Goal: Transaction & Acquisition: Purchase product/service

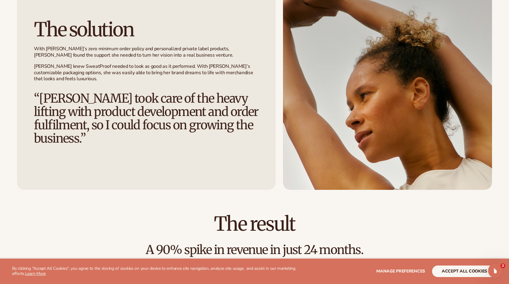
scroll to position [826, 0]
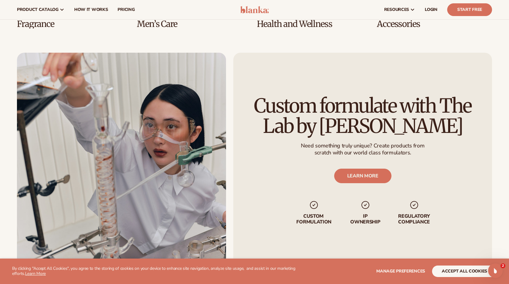
scroll to position [1311, 0]
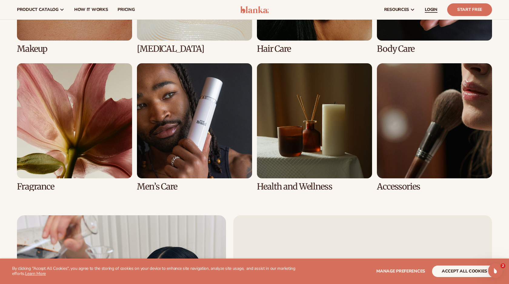
click at [430, 9] on span "LOGIN" at bounding box center [430, 9] width 13 height 5
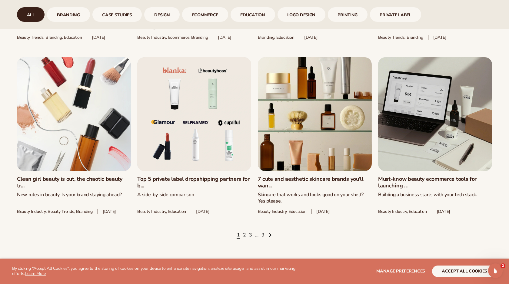
scroll to position [829, 0]
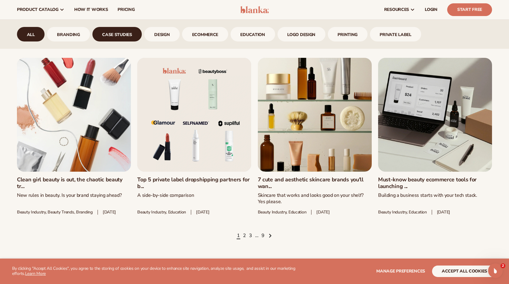
click at [128, 38] on link "case studies" at bounding box center [117, 34] width 50 height 15
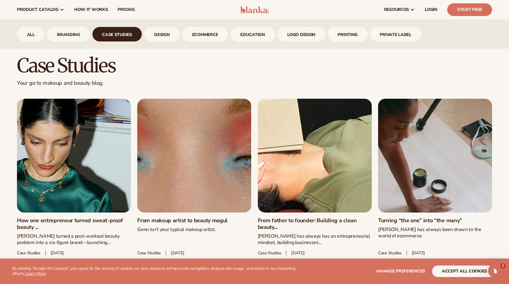
scroll to position [246, 0]
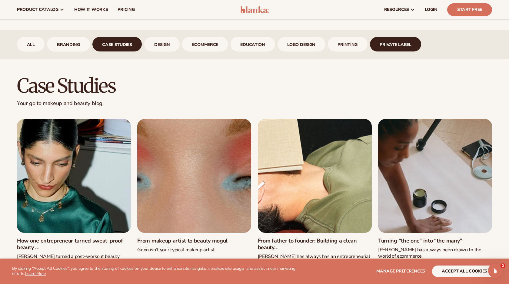
click at [387, 45] on link "Private Label" at bounding box center [395, 44] width 51 height 15
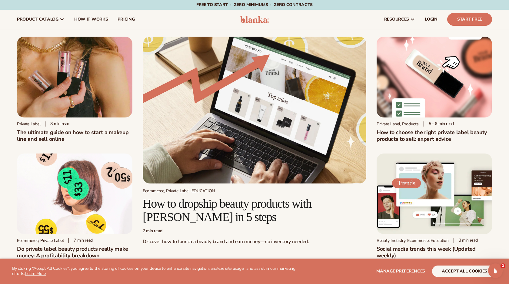
click at [251, 22] on img at bounding box center [254, 19] width 29 height 7
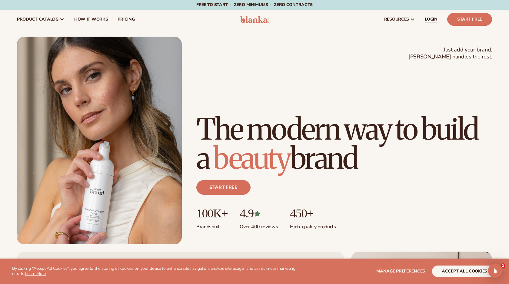
click at [430, 21] on span "LOGIN" at bounding box center [430, 19] width 13 height 5
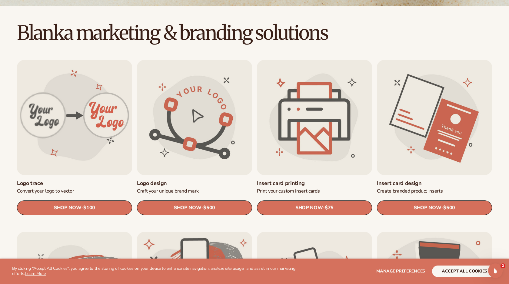
scroll to position [155, 0]
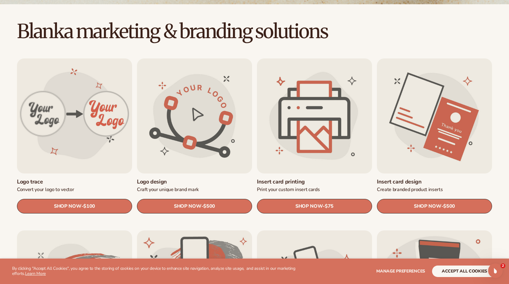
click at [78, 178] on link "Logo trace" at bounding box center [74, 181] width 115 height 7
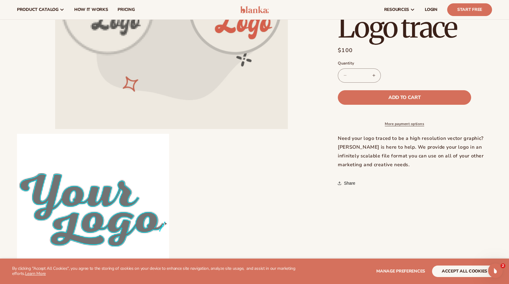
scroll to position [96, 0]
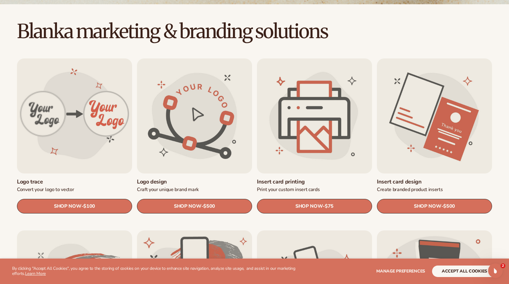
click at [172, 178] on link "Logo design" at bounding box center [194, 181] width 115 height 7
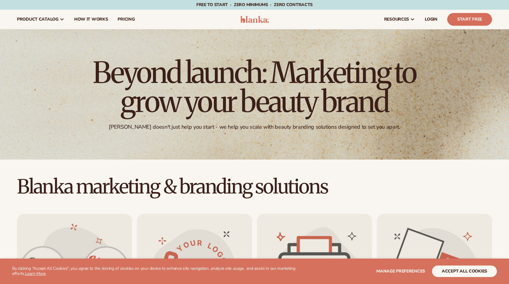
scroll to position [155, 0]
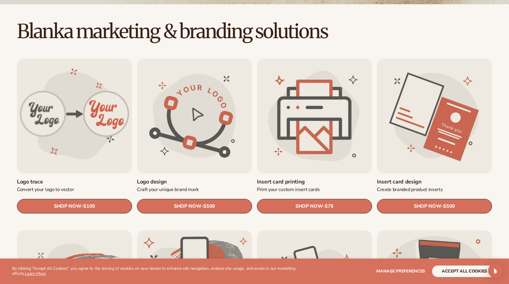
click at [310, 178] on link "Insert card printing" at bounding box center [314, 181] width 115 height 7
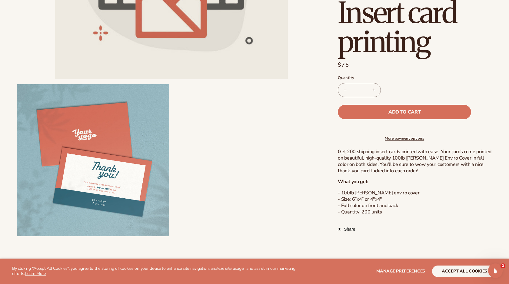
scroll to position [205, 0]
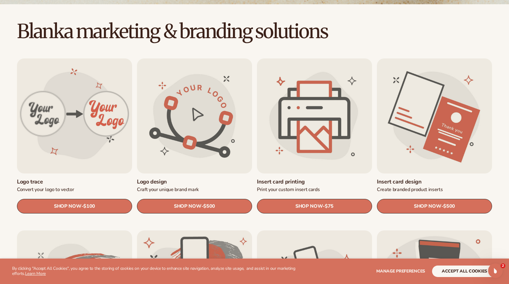
click at [385, 178] on link "Insert card design" at bounding box center [434, 181] width 115 height 7
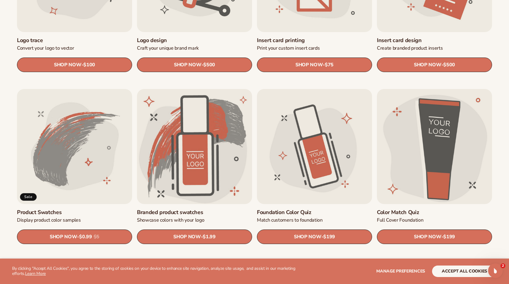
scroll to position [301, 0]
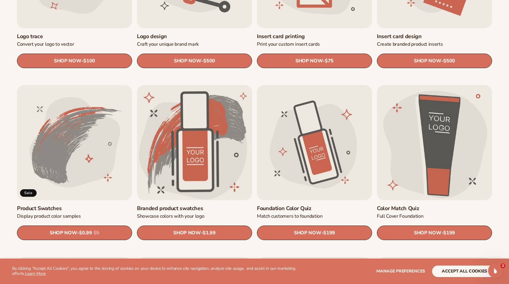
click at [79, 205] on link "Product Swatches" at bounding box center [74, 208] width 115 height 7
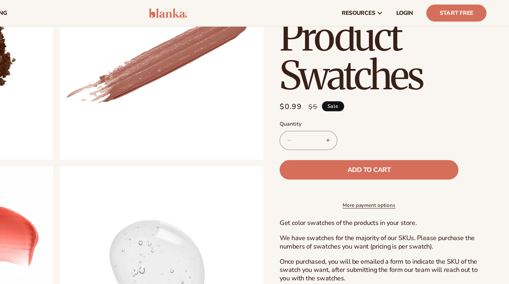
scroll to position [317, 0]
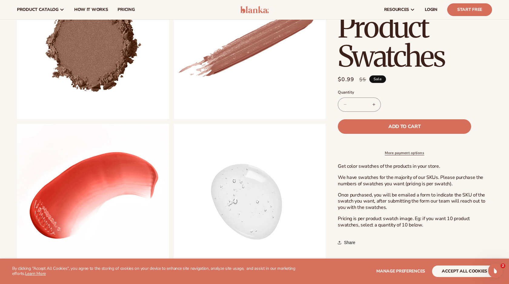
click at [371, 104] on button "Increase quantity for Product Swatches" at bounding box center [374, 104] width 14 height 14
click at [347, 106] on button "Decrease quantity for Product Swatches" at bounding box center [345, 104] width 14 height 14
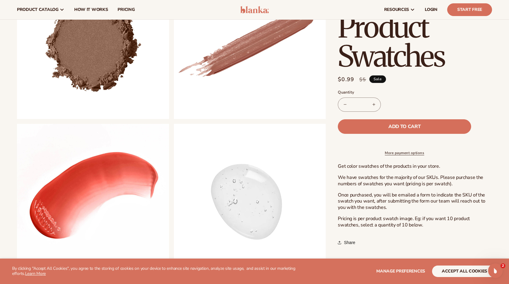
click at [347, 106] on button "Decrease quantity for Product Swatches" at bounding box center [345, 104] width 14 height 14
type input "*"
click at [347, 106] on button "Decrease quantity for Product Swatches" at bounding box center [345, 104] width 14 height 14
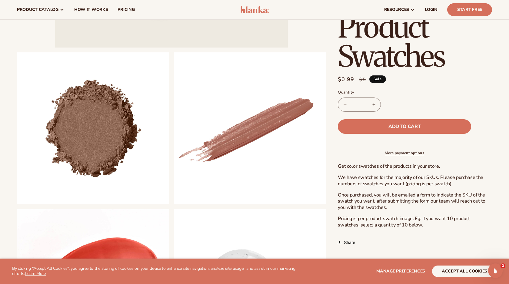
scroll to position [229, 0]
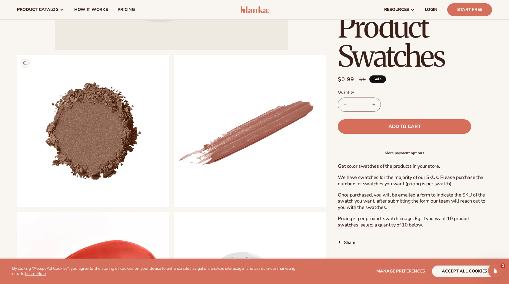
click at [17, 207] on button "Open media 2 in modal" at bounding box center [17, 207] width 0 height 0
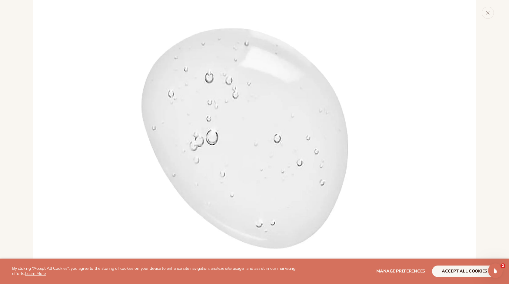
scroll to position [1954, 0]
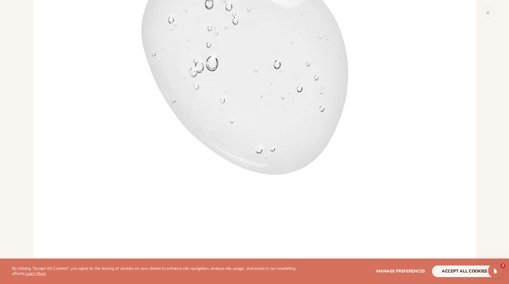
drag, startPoint x: 62, startPoint y: 172, endPoint x: 2, endPoint y: 165, distance: 60.3
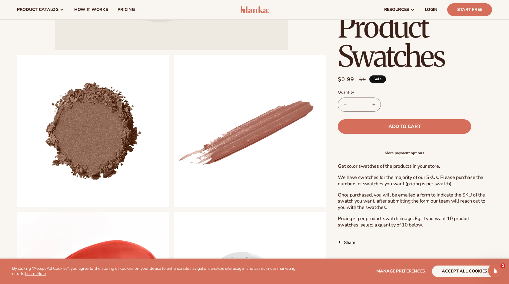
click at [2, 165] on div "Skip to product information Open media 1 in modal Open media 2 in modal Open me…" at bounding box center [254, 88] width 509 height 552
click at [397, 128] on span "Add to cart" at bounding box center [404, 126] width 32 height 5
click at [432, 13] on link "Cart 1 1 item" at bounding box center [432, 9] width 13 height 13
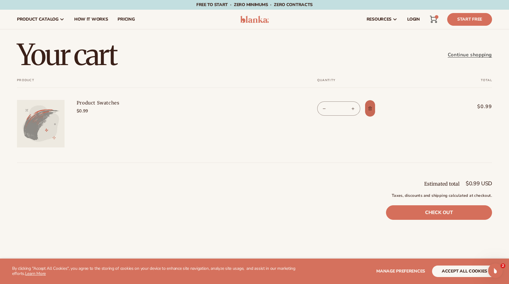
click at [370, 111] on span "Remove Product Swatches" at bounding box center [370, 108] width 6 height 6
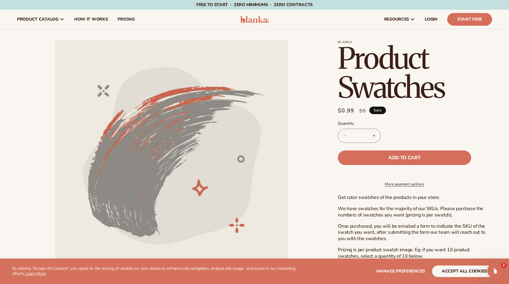
click at [495, 273] on icon "Open Intercom Messenger" at bounding box center [494, 270] width 10 height 10
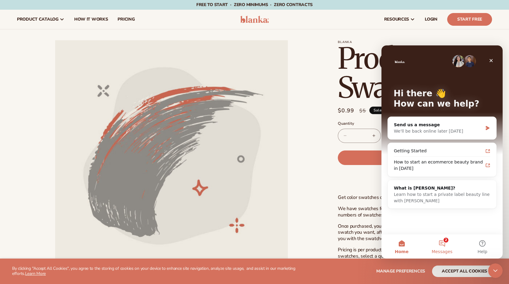
click at [438, 240] on button "2 Messages" at bounding box center [441, 246] width 40 height 24
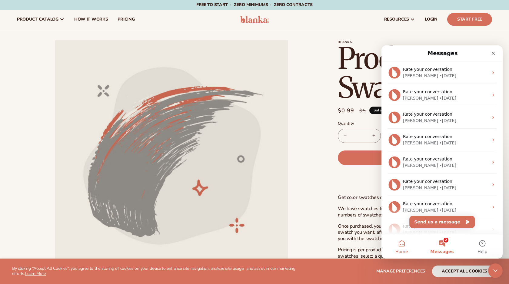
click at [398, 247] on button "Home" at bounding box center [401, 246] width 40 height 24
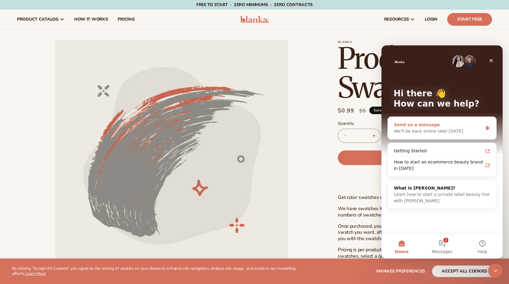
click at [455, 130] on div "We'll be back online later today" at bounding box center [437, 131] width 89 height 6
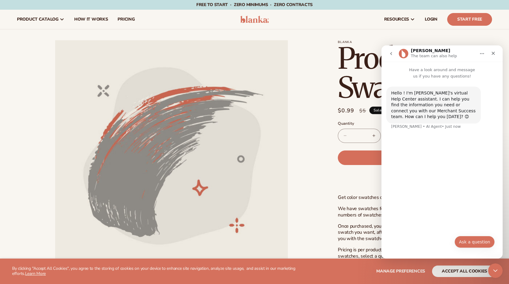
click at [475, 245] on button "Ask a question" at bounding box center [474, 242] width 40 height 12
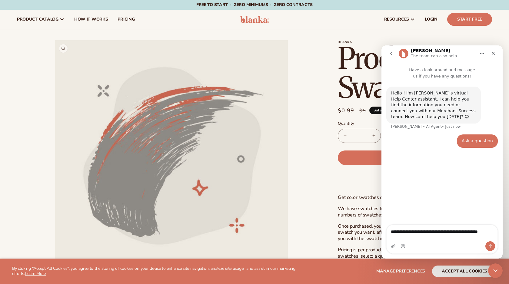
type textarea "**********"
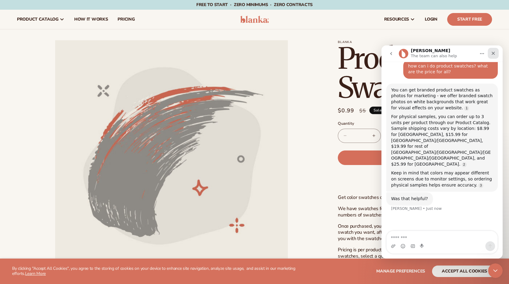
click at [491, 54] on icon "Close" at bounding box center [492, 53] width 5 height 5
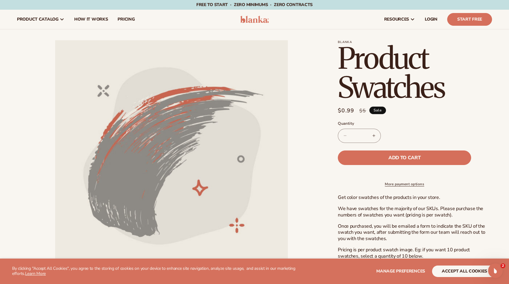
scroll to position [52, 0]
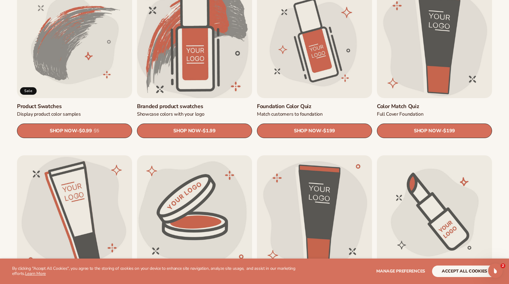
scroll to position [405, 0]
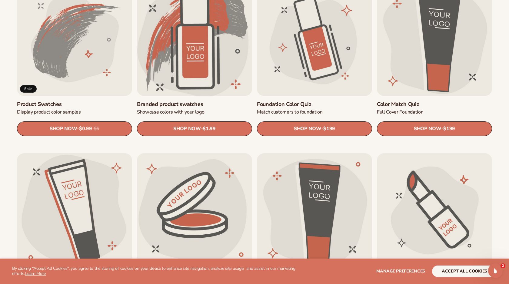
click at [190, 101] on link "Branded product swatches" at bounding box center [194, 104] width 115 height 7
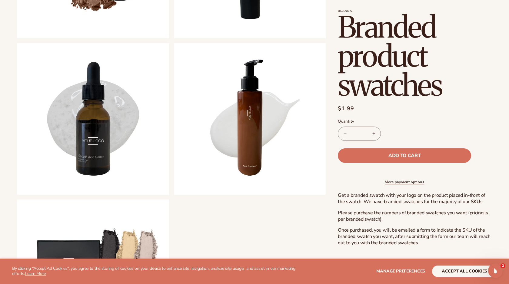
scroll to position [398, 0]
click at [498, 270] on div "Open Intercom Messenger" at bounding box center [494, 270] width 20 height 20
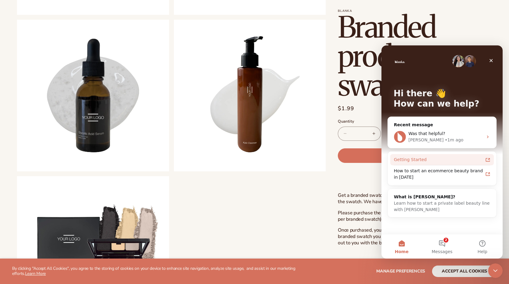
scroll to position [420, 0]
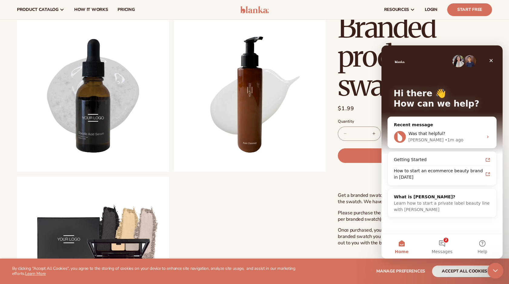
click at [501, 272] on html at bounding box center [494, 269] width 15 height 15
click at [438, 241] on button "2 Messages" at bounding box center [441, 246] width 40 height 24
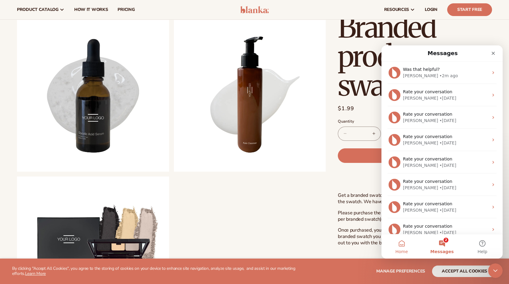
click at [392, 242] on button "Home" at bounding box center [401, 246] width 40 height 24
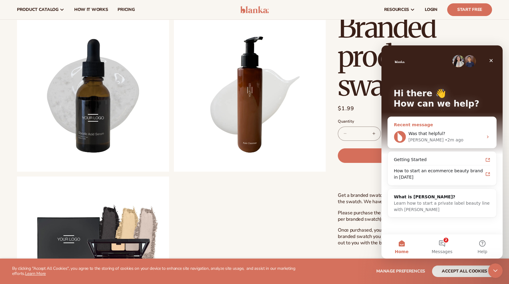
click at [431, 123] on div "Recent message" at bounding box center [441, 125] width 96 height 6
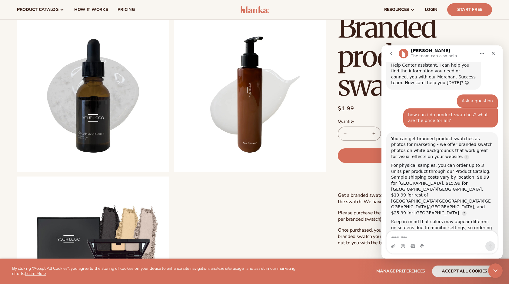
scroll to position [52, 0]
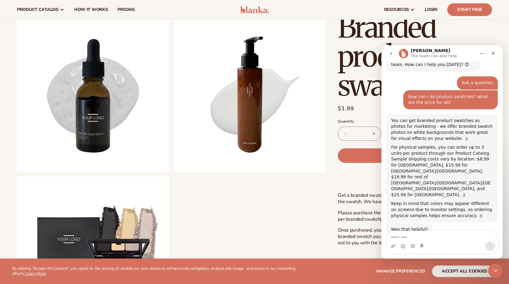
click at [427, 236] on textarea "Message…" at bounding box center [441, 236] width 111 height 10
type textarea "*"
type textarea "**********"
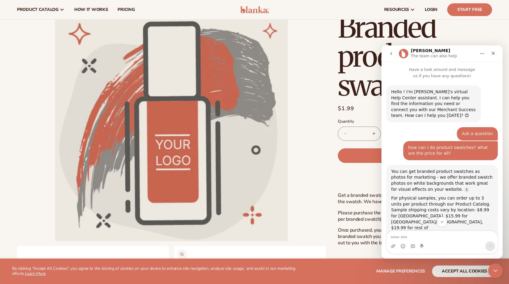
scroll to position [0, 0]
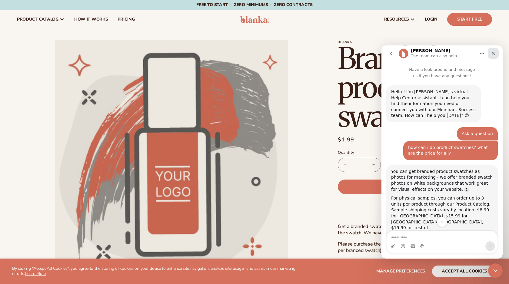
click at [491, 56] on div "Close" at bounding box center [492, 53] width 11 height 11
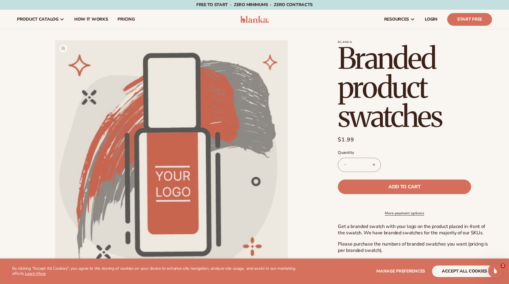
scroll to position [158, 0]
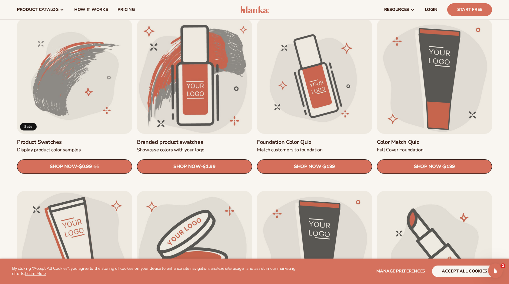
scroll to position [364, 0]
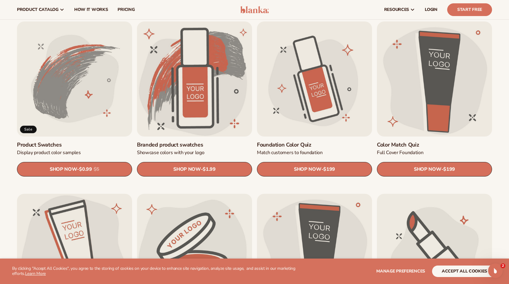
click at [291, 141] on link "Foundation Color Quiz" at bounding box center [314, 144] width 115 height 7
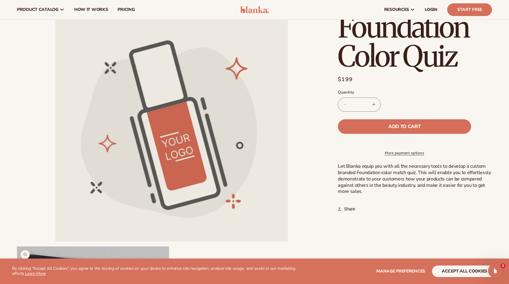
scroll to position [33, 0]
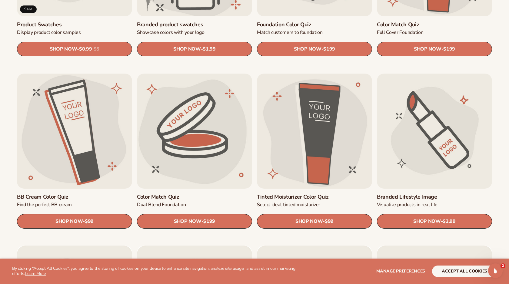
scroll to position [485, 0]
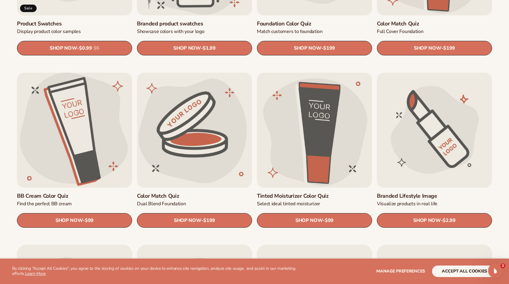
click at [77, 193] on link "BB Cream Color Quiz" at bounding box center [74, 196] width 115 height 7
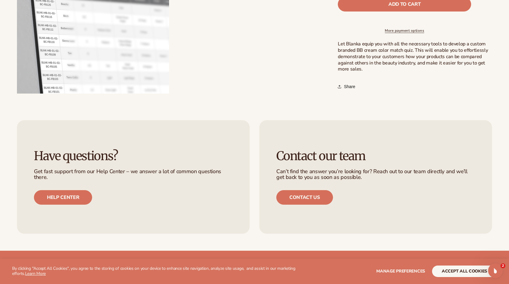
scroll to position [344, 0]
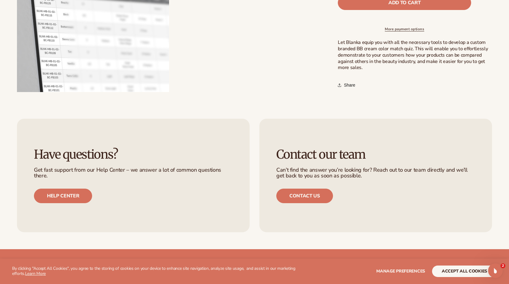
click at [17, 92] on button "Open media 2 in modal" at bounding box center [17, 92] width 0 height 0
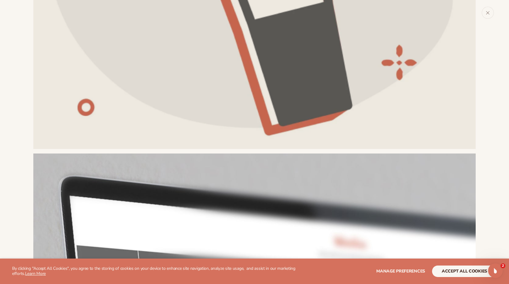
scroll to position [289, 0]
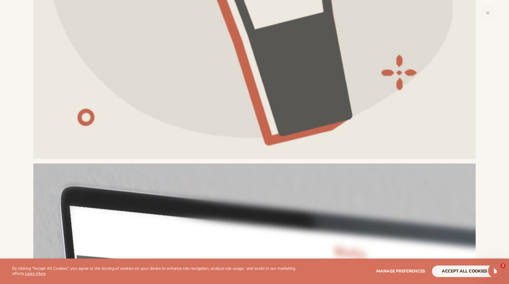
click at [12, 189] on div "Media gallery" at bounding box center [254, 142] width 509 height 284
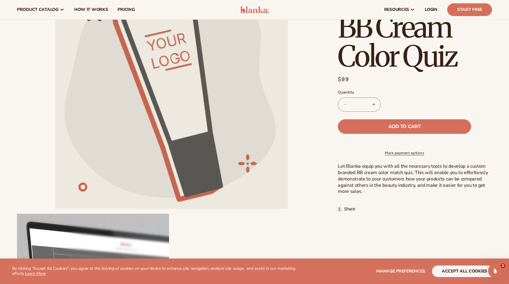
scroll to position [0, 0]
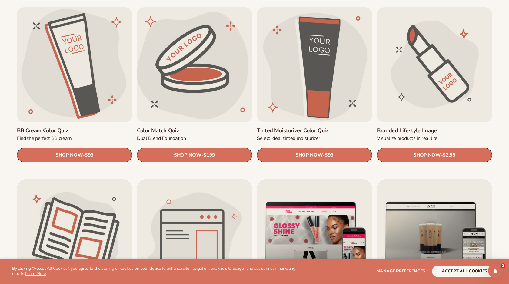
scroll to position [551, 0]
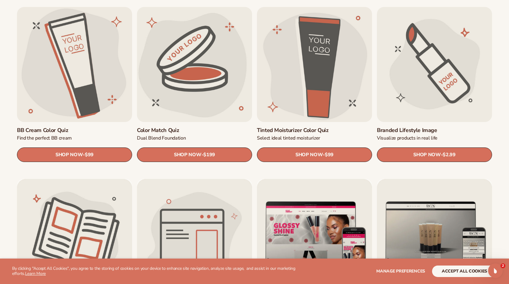
click at [394, 127] on link "Branded Lifestyle Image" at bounding box center [434, 130] width 115 height 7
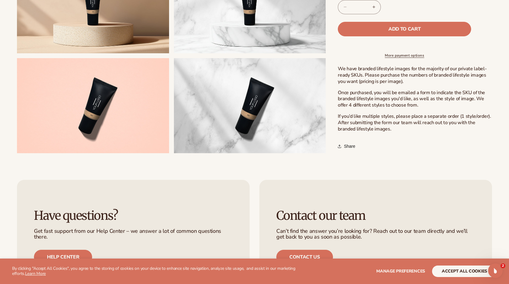
scroll to position [325, 0]
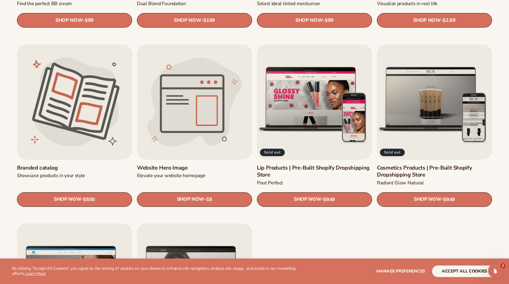
scroll to position [688, 0]
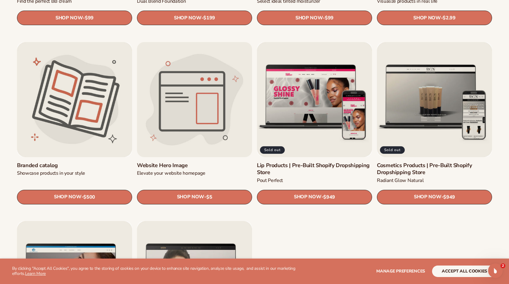
click at [160, 162] on link "Website Hero Image" at bounding box center [194, 165] width 115 height 7
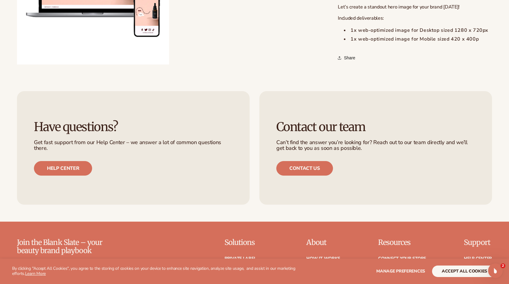
scroll to position [449, 0]
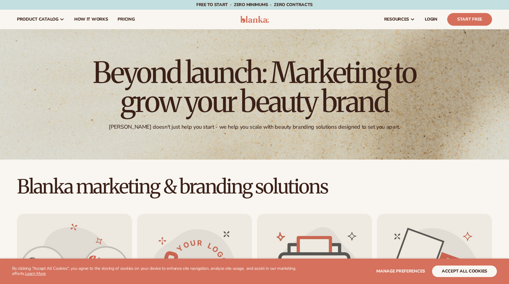
scroll to position [688, 0]
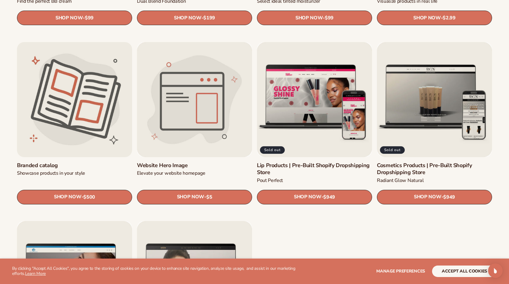
click at [79, 162] on link "Branded catalog" at bounding box center [74, 165] width 115 height 7
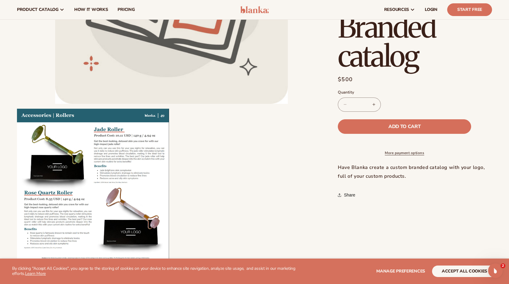
scroll to position [150, 0]
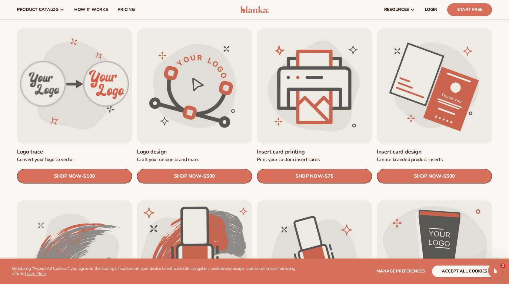
scroll to position [184, 0]
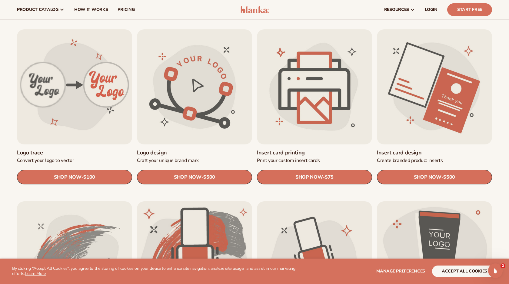
click at [398, 149] on link "Insert card design" at bounding box center [434, 152] width 115 height 7
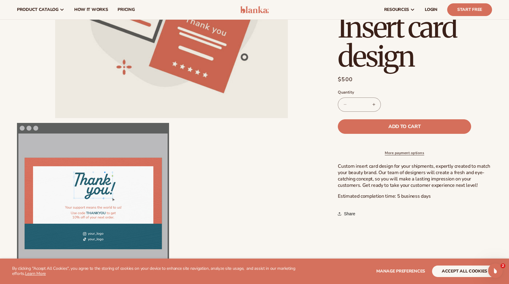
scroll to position [71, 0]
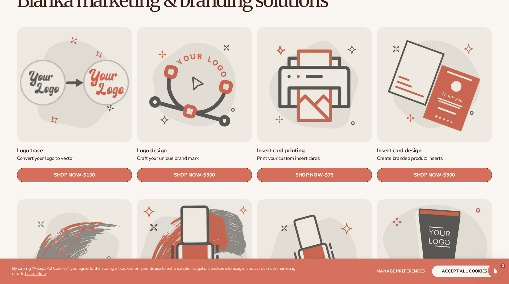
click at [432, 147] on link "Insert card design" at bounding box center [434, 150] width 115 height 7
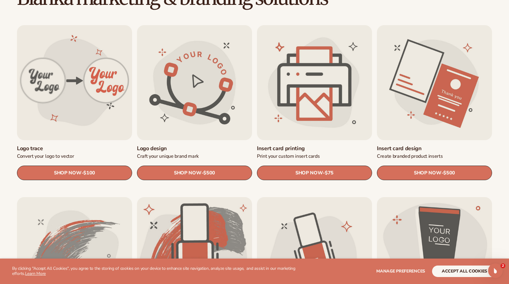
click at [296, 145] on link "Insert card printing" at bounding box center [314, 148] width 115 height 7
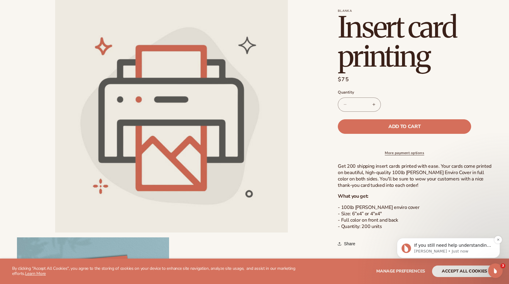
click at [439, 252] on p "Lee • Just now" at bounding box center [453, 251] width 78 height 5
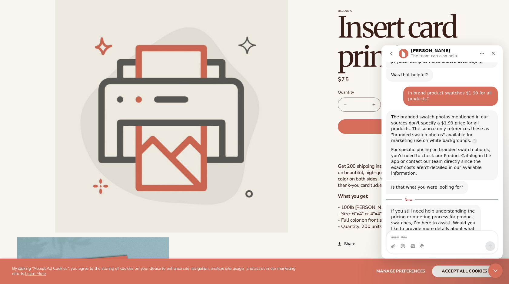
scroll to position [206, 0]
click at [346, 219] on p "- 100lb Rolland enviro cover - Size: 6”x4” or 4"x4" - Full color on front and b…" at bounding box center [414, 216] width 154 height 25
click at [315, 200] on li "Open media 1 in modal" at bounding box center [171, 116] width 308 height 232
click at [491, 52] on icon "Close" at bounding box center [492, 53] width 5 height 5
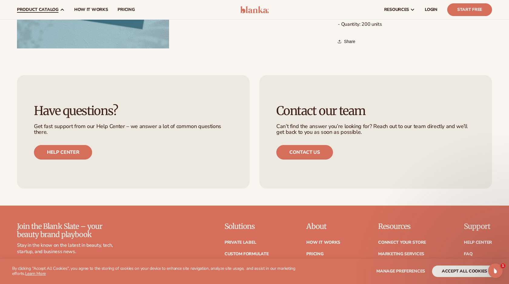
scroll to position [385, 0]
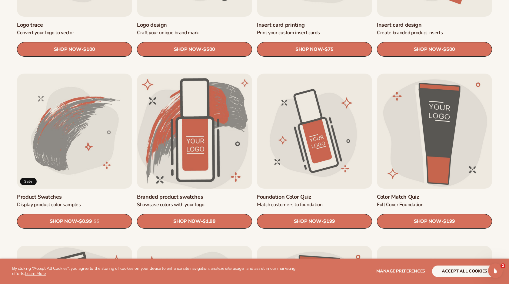
scroll to position [316, 0]
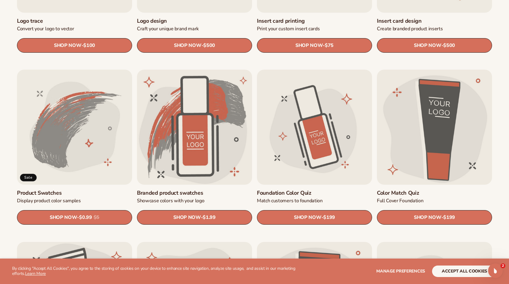
click at [83, 189] on link "Product Swatches" at bounding box center [74, 192] width 115 height 7
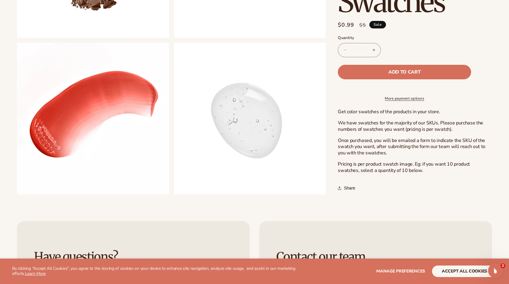
scroll to position [398, 0]
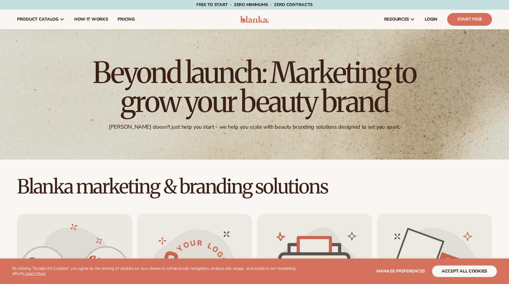
scroll to position [316, 0]
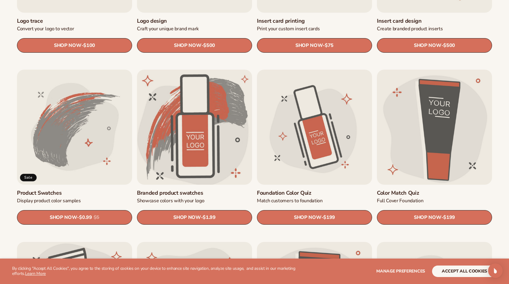
click at [195, 189] on link "Branded product swatches" at bounding box center [194, 192] width 115 height 7
